Goal: Task Accomplishment & Management: Use online tool/utility

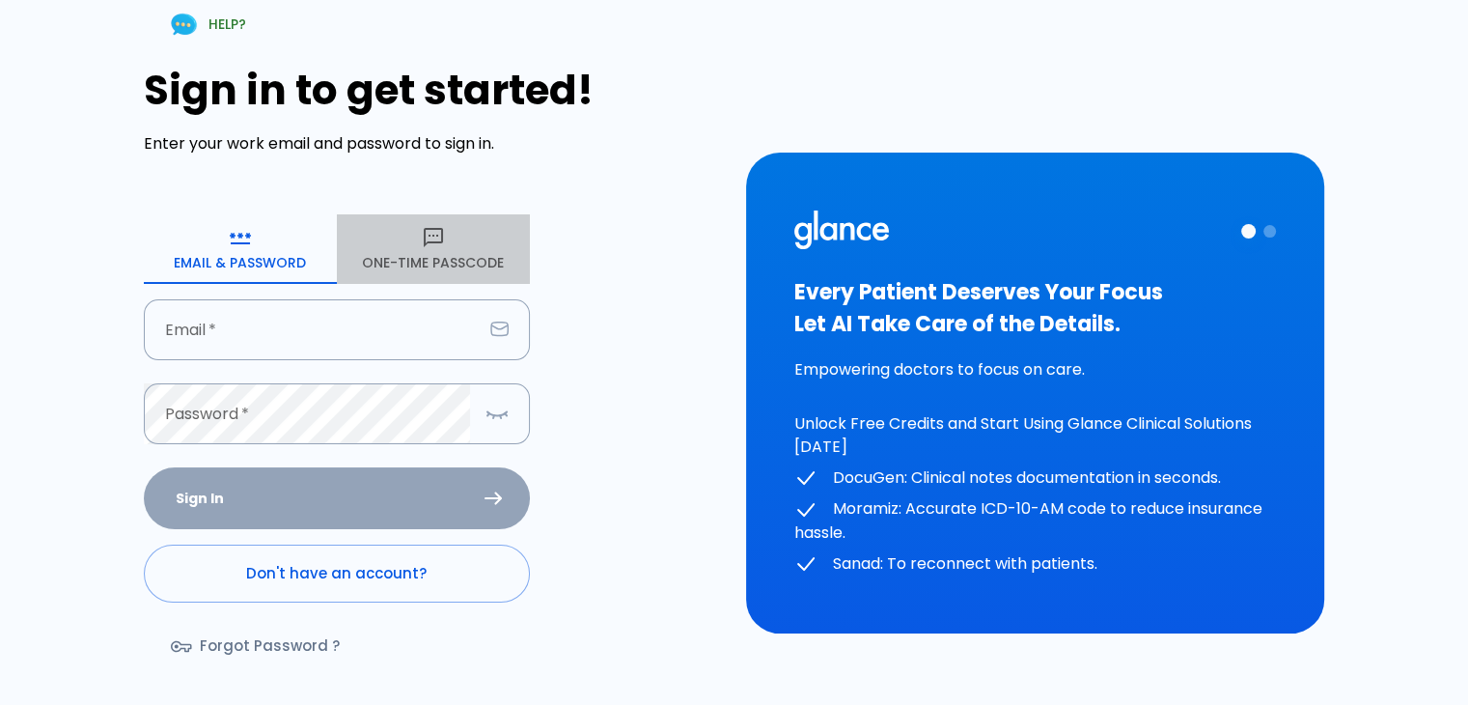
click at [422, 260] on button "One-Time Passcode" at bounding box center [433, 249] width 193 height 70
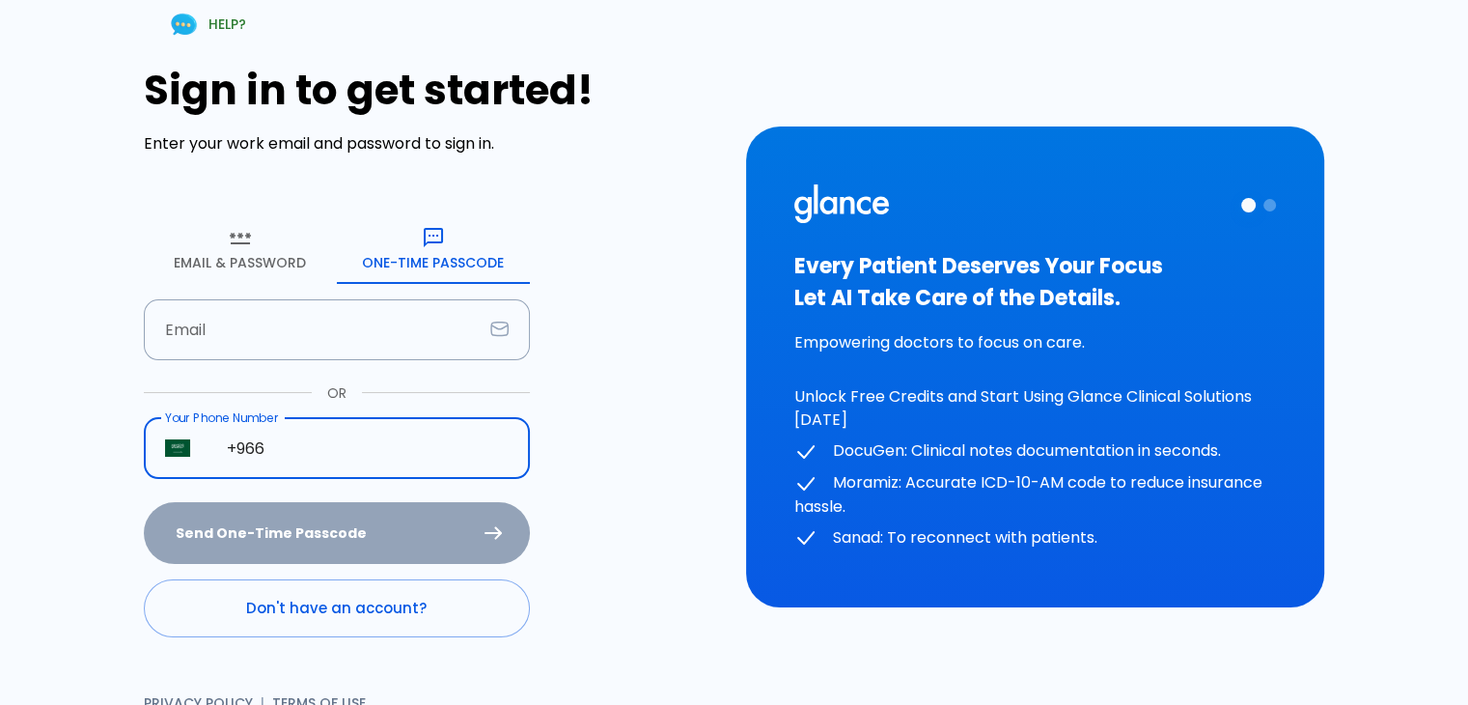
click at [293, 456] on input "+966" at bounding box center [368, 448] width 324 height 61
type input "[PHONE_NUMBER]"
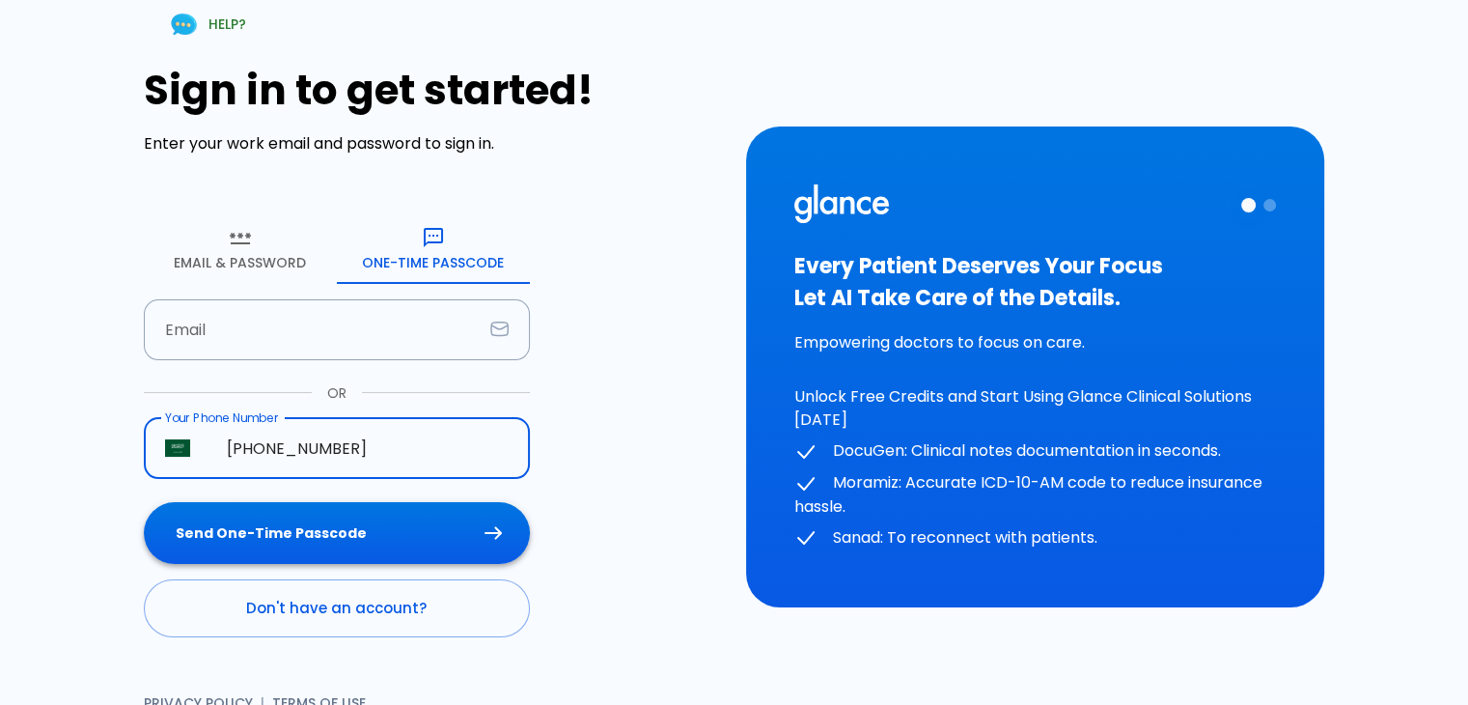
click at [349, 539] on button "Send One-Time Passcode" at bounding box center [337, 533] width 386 height 63
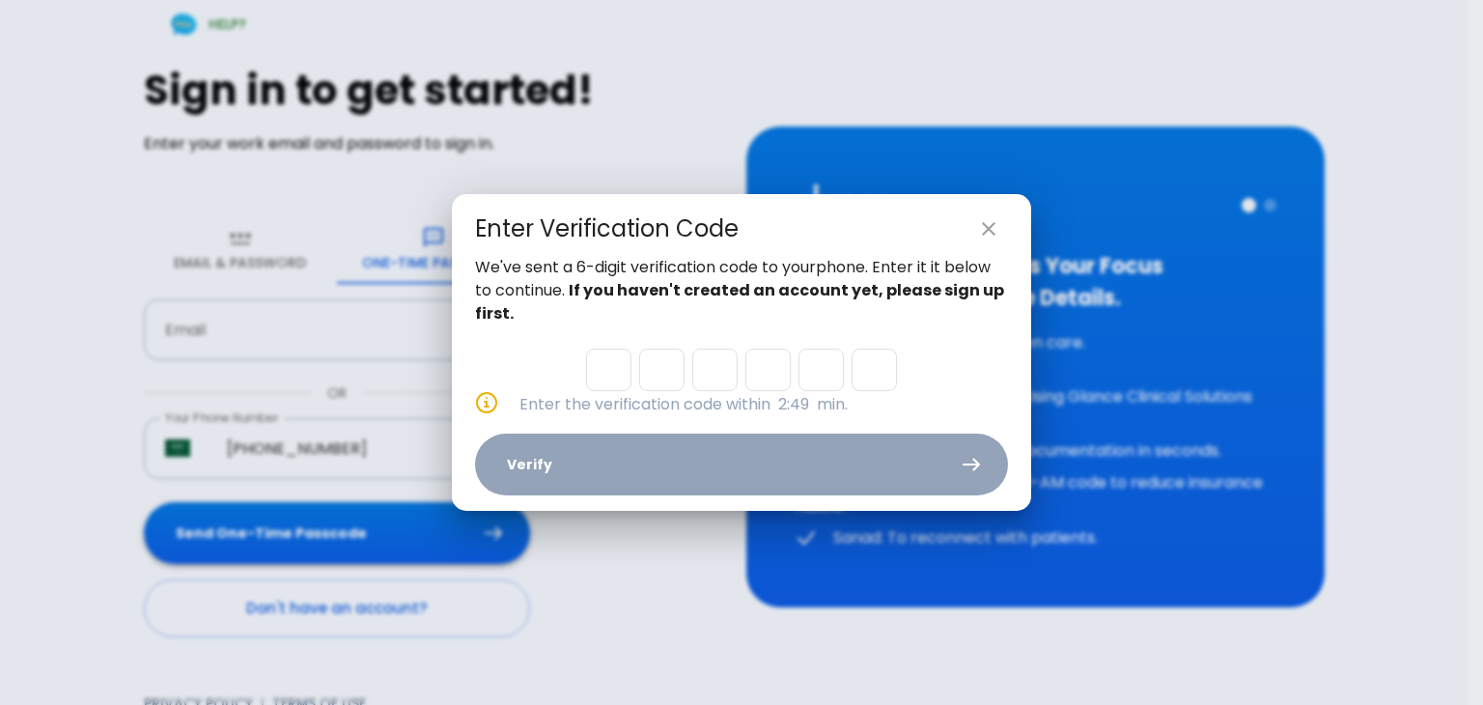
type input "6"
type input "7"
type input "5"
type input "2"
type input "1"
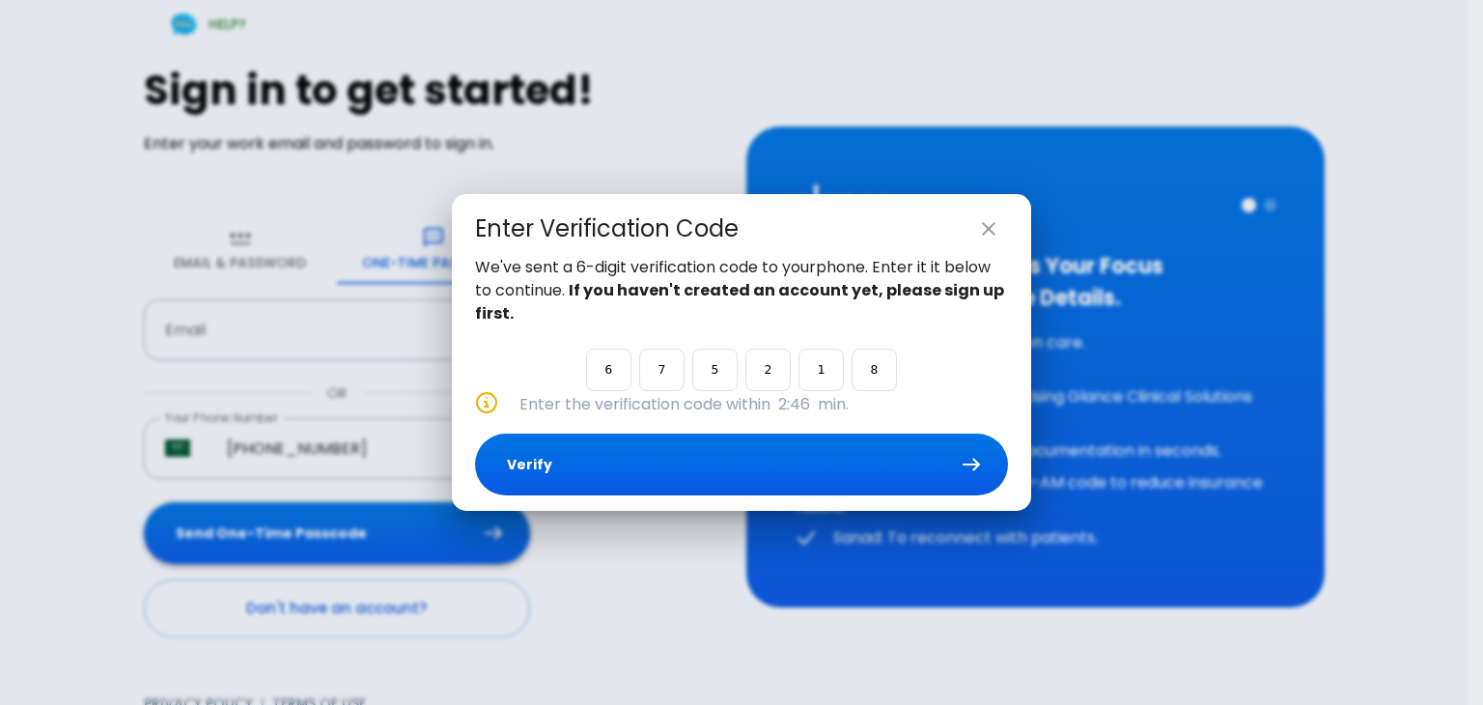
type input "8"
click at [757, 451] on button "Verify" at bounding box center [741, 464] width 533 height 63
